Goal: Information Seeking & Learning: Check status

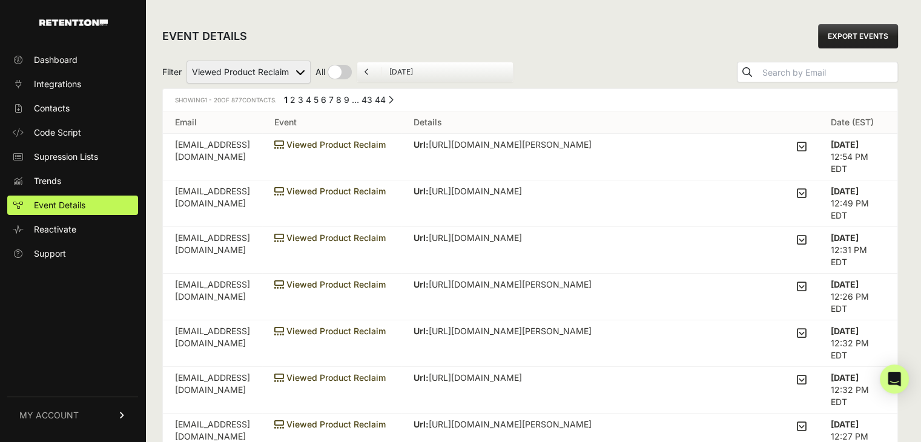
click at [804, 148] on icon at bounding box center [802, 146] width 10 height 11
click at [0, 0] on input "checkbox" at bounding box center [0, 0] width 0 height 0
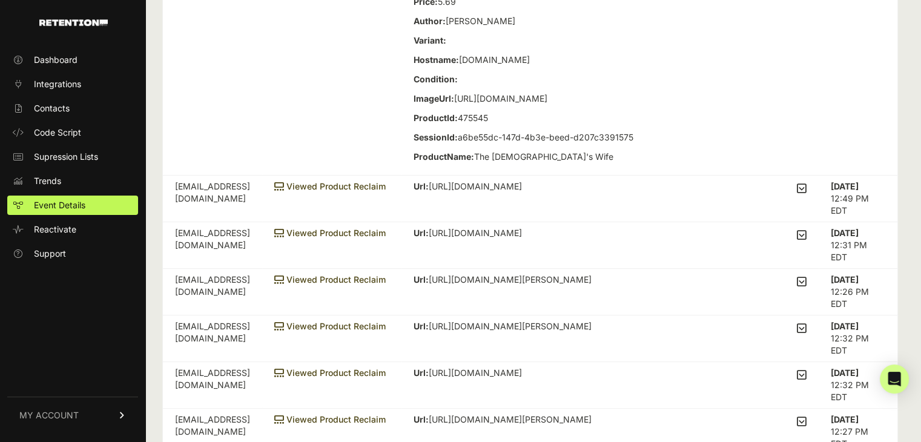
scroll to position [121, 0]
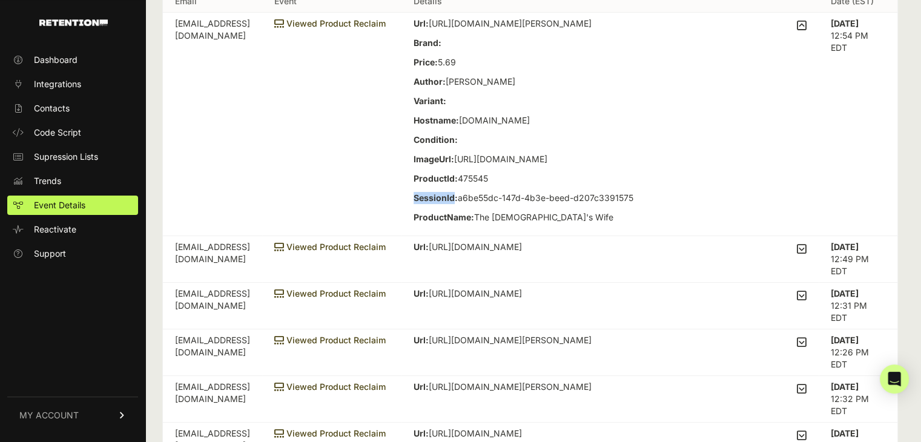
drag, startPoint x: 497, startPoint y: 345, endPoint x: 460, endPoint y: 345, distance: 36.3
click at [458, 203] on strong "SessionId:" at bounding box center [436, 198] width 44 height 10
copy strong "SessionId"
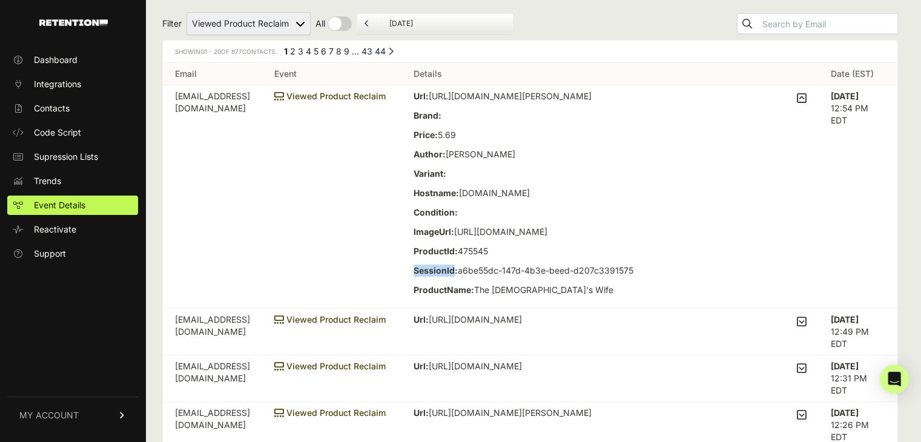
scroll to position [0, 0]
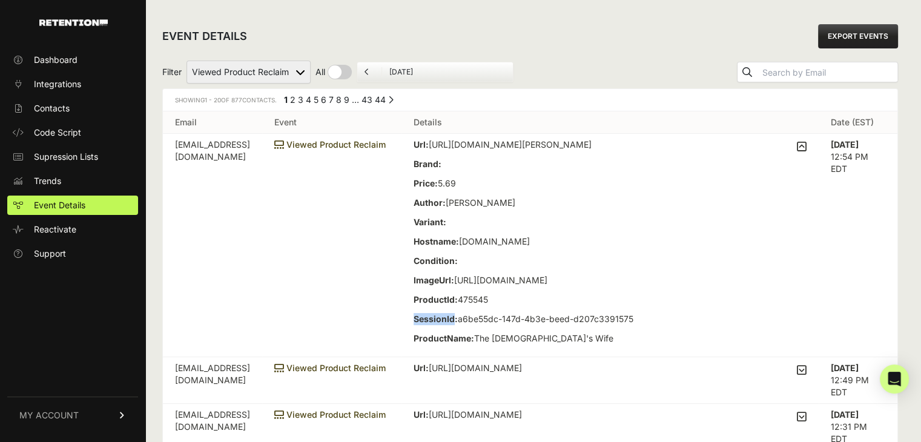
click at [280, 77] on select "Active on Site Reclaim Added to Cart Reclaim Checkout Started Reclaim Viewed Pr…" at bounding box center [249, 72] width 124 height 23
select select "cart"
click at [187, 61] on select "Active on Site Reclaim Added to Cart Reclaim Checkout Started Reclaim Viewed Pr…" at bounding box center [249, 72] width 124 height 23
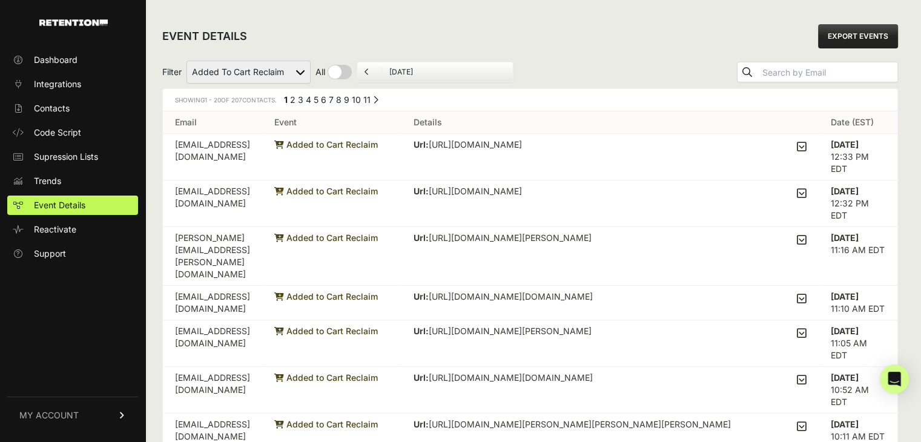
click at [805, 144] on icon at bounding box center [802, 146] width 10 height 11
click at [0, 0] on input "checkbox" at bounding box center [0, 0] width 0 height 0
